Goal: Find specific page/section: Find specific page/section

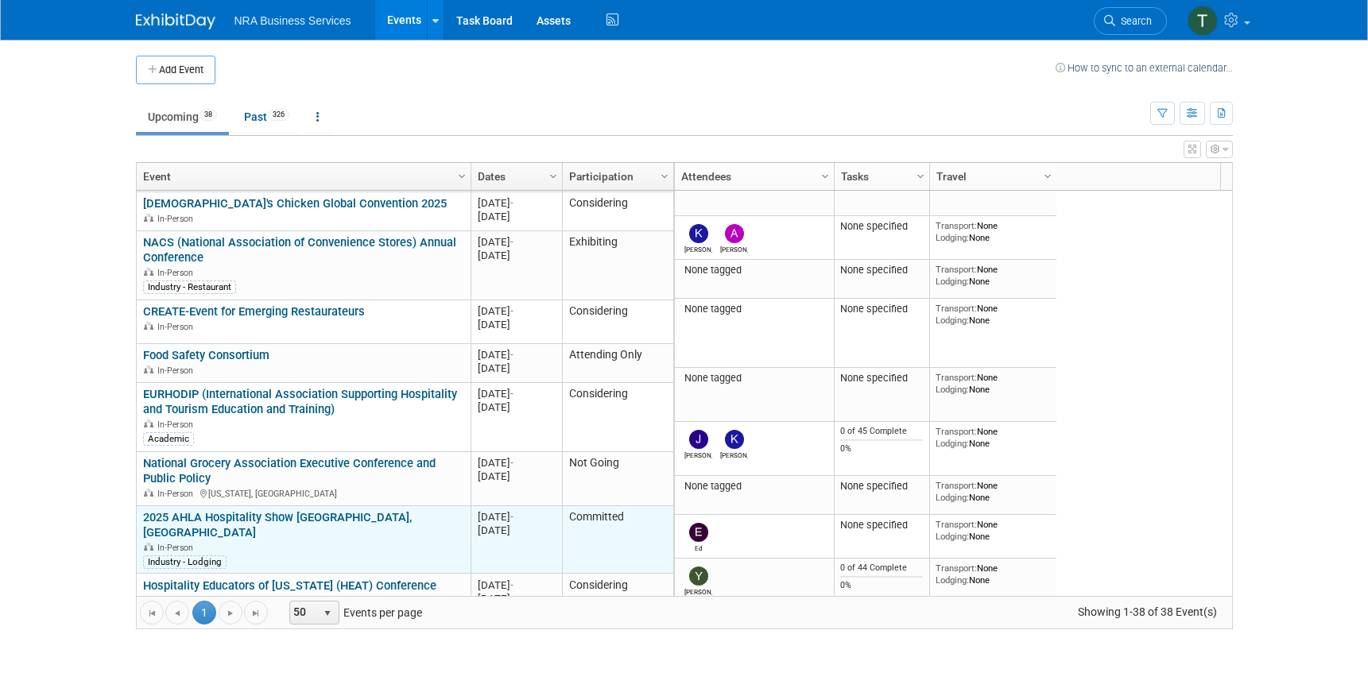
scroll to position [858, 0]
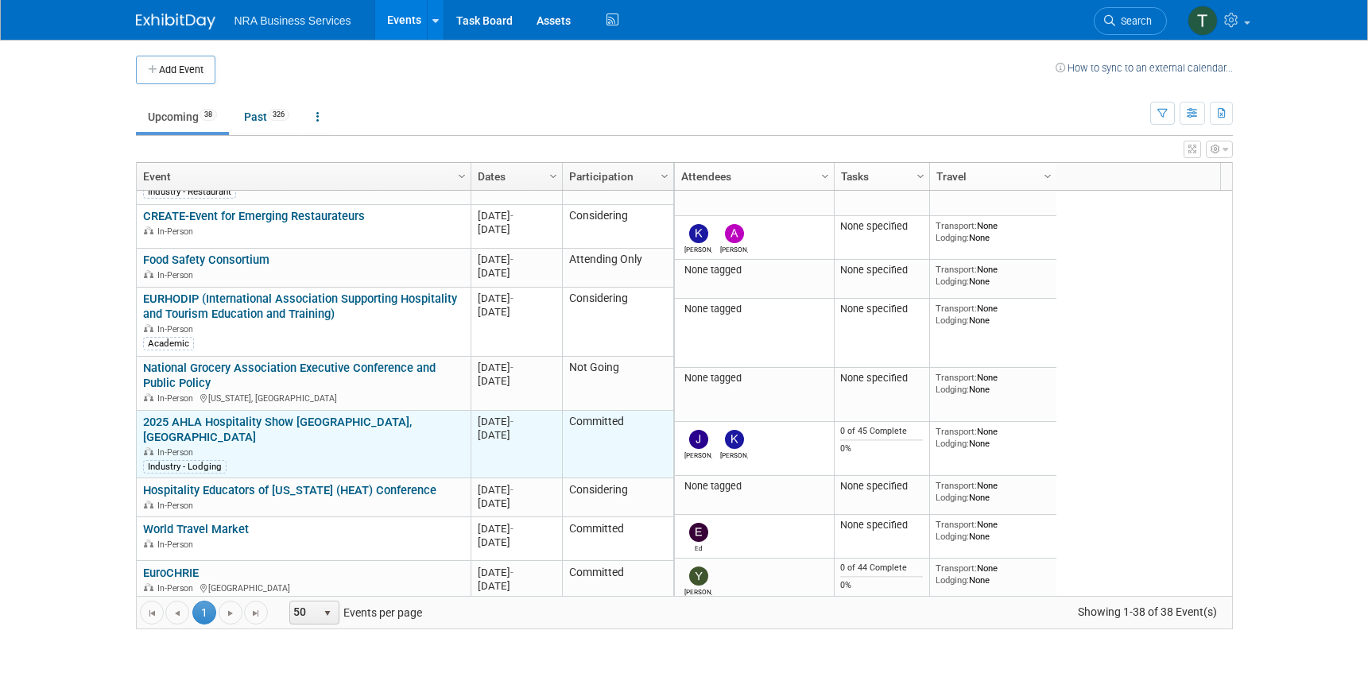
click at [260, 415] on link "2025 AHLA Hospitality Show [GEOGRAPHIC_DATA], [GEOGRAPHIC_DATA]" at bounding box center [277, 429] width 269 height 29
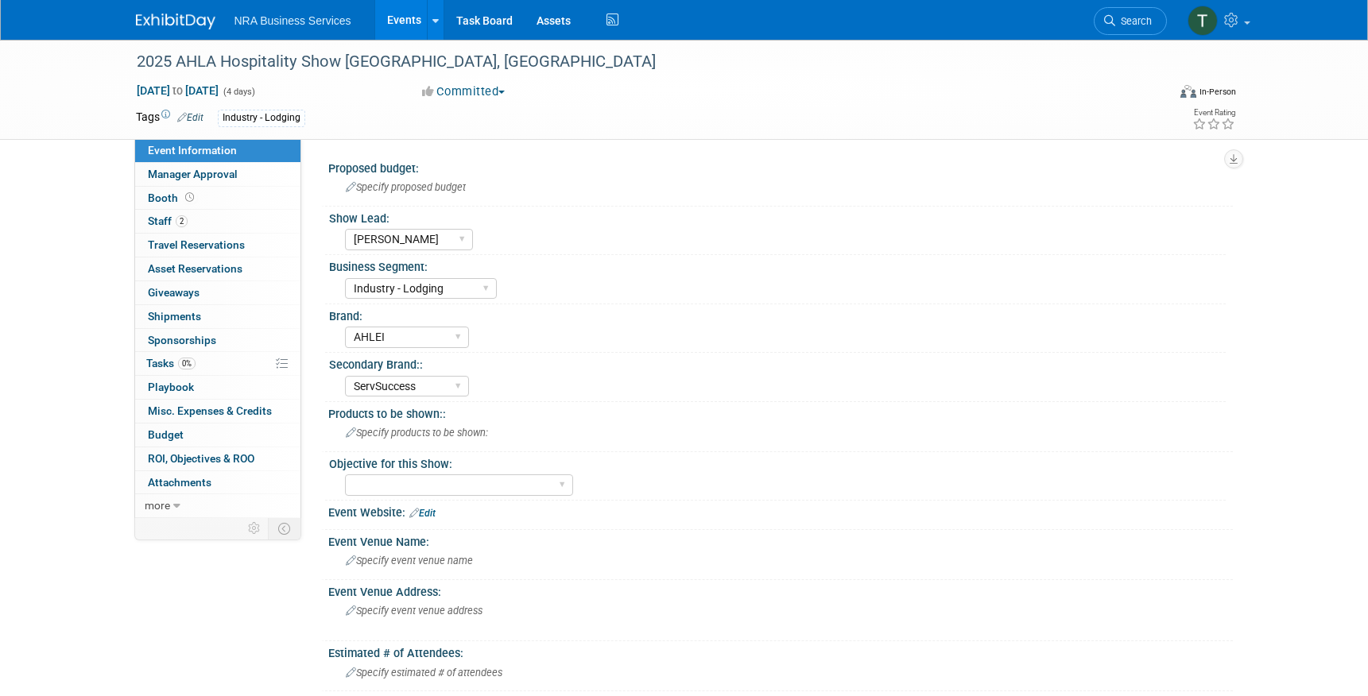
select select "[PERSON_NAME]"
select select "Industry - Lodging"
select select "AHLEI"
select select "ServSuccess"
